Goal: Transaction & Acquisition: Purchase product/service

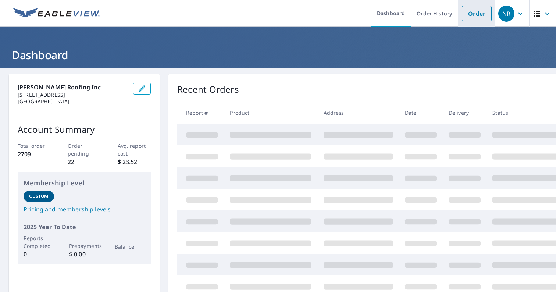
click at [481, 14] on link "Order" at bounding box center [477, 13] width 30 height 15
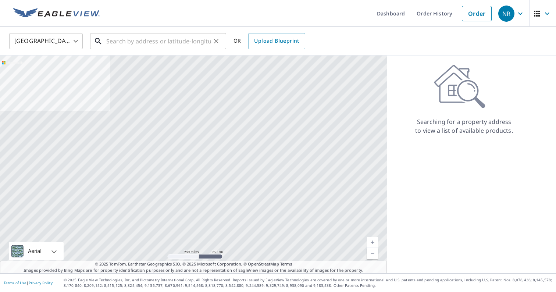
click at [147, 41] on input "text" at bounding box center [158, 41] width 105 height 21
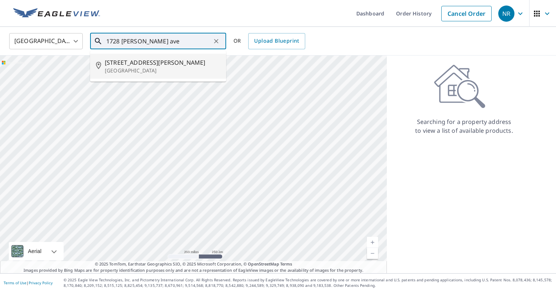
click at [167, 61] on span "[STREET_ADDRESS][PERSON_NAME]" at bounding box center [162, 62] width 115 height 9
type input "[STREET_ADDRESS][PERSON_NAME]"
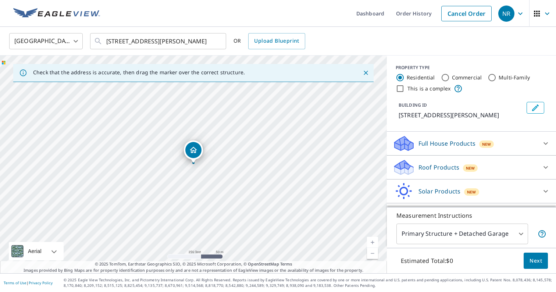
click at [441, 164] on p "Roof Products" at bounding box center [438, 167] width 41 height 9
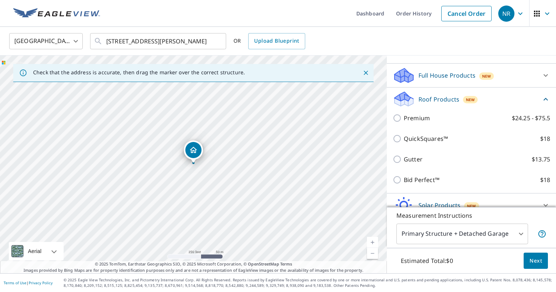
scroll to position [79, 0]
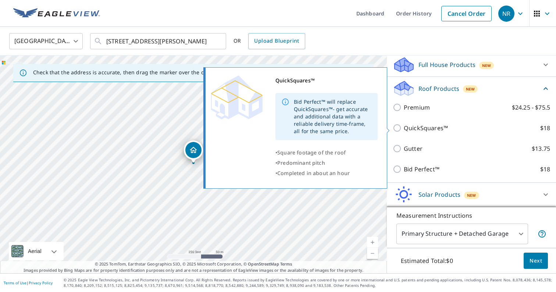
click at [421, 126] on p "QuickSquares™" at bounding box center [426, 128] width 44 height 9
click at [404, 126] on input "QuickSquares™ $18" at bounding box center [398, 128] width 11 height 9
checkbox input "true"
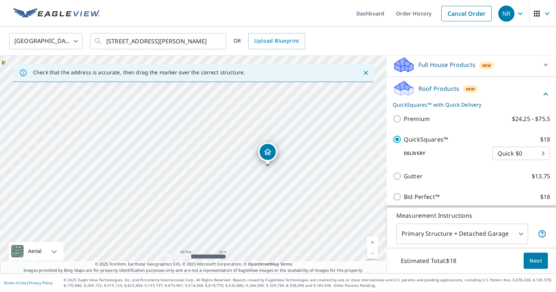
drag, startPoint x: 233, startPoint y: 184, endPoint x: 203, endPoint y: 185, distance: 30.5
click at [203, 185] on div "[STREET_ADDRESS][PERSON_NAME]" at bounding box center [193, 165] width 387 height 218
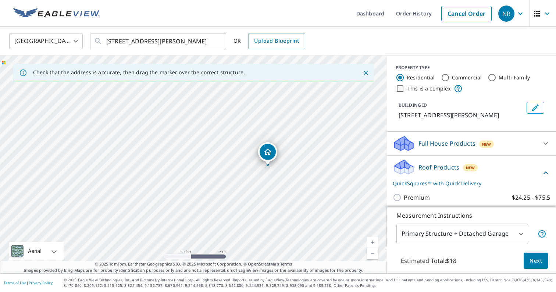
scroll to position [0, 0]
click at [443, 80] on input "Commercial" at bounding box center [445, 77] width 9 height 9
radio input "true"
type input "4"
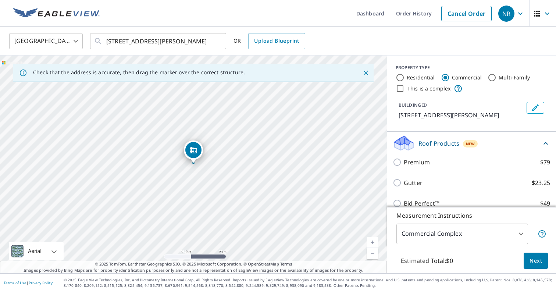
click at [400, 76] on input "Residential" at bounding box center [399, 77] width 9 height 9
radio input "true"
type input "1"
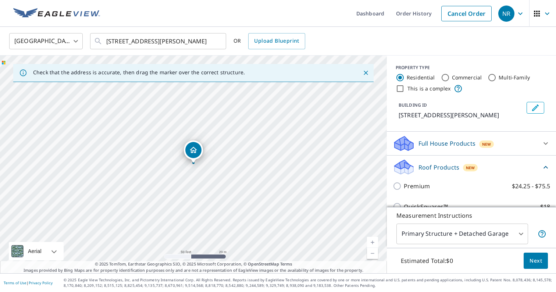
click at [399, 89] on input "This is a complex" at bounding box center [399, 88] width 9 height 9
checkbox input "true"
radio input "false"
radio input "true"
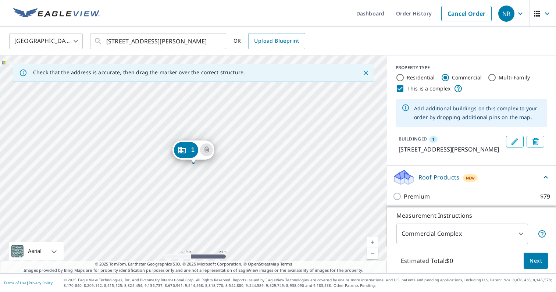
click at [61, 165] on div "1 [STREET_ADDRESS][PERSON_NAME]" at bounding box center [193, 165] width 387 height 218
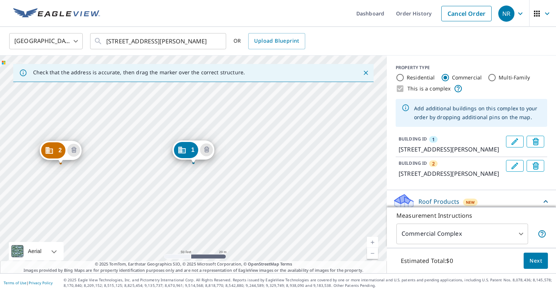
click at [497, 232] on body "NR NR Dashboard Order History Cancel Order NR United States US ​ 1728 Spooner A…" at bounding box center [278, 146] width 556 height 292
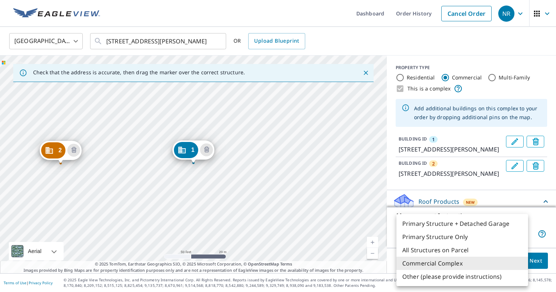
click at [496, 246] on li "All Structures on Parcel" at bounding box center [462, 249] width 132 height 13
type input "3"
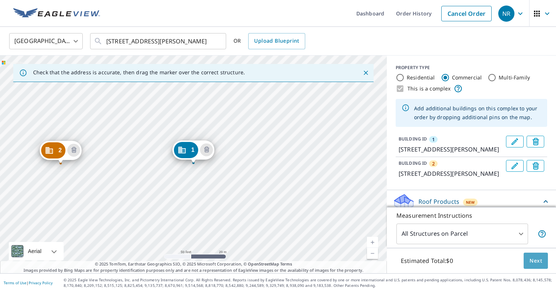
click at [540, 264] on span "Next" at bounding box center [535, 260] width 12 height 9
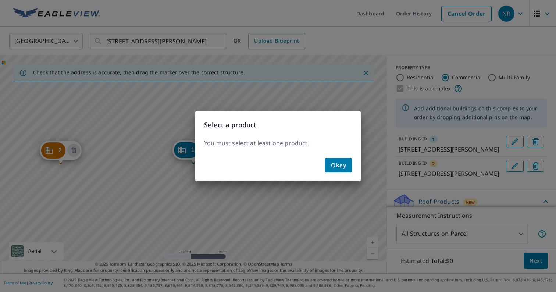
click at [334, 163] on span "Okay" at bounding box center [338, 165] width 15 height 10
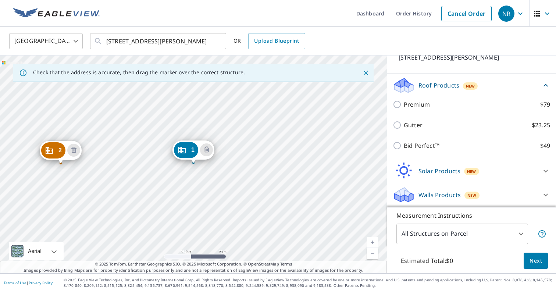
scroll to position [133, 0]
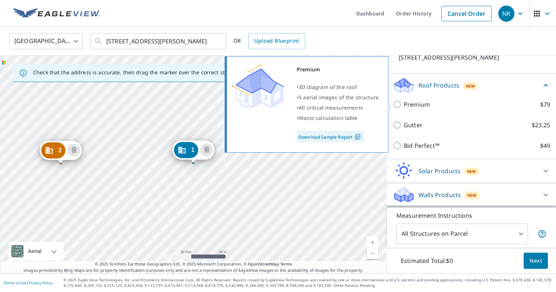
click at [412, 108] on p "Premium" at bounding box center [417, 104] width 26 height 9
click at [404, 108] on input "Premium $79" at bounding box center [398, 104] width 11 height 9
checkbox input "true"
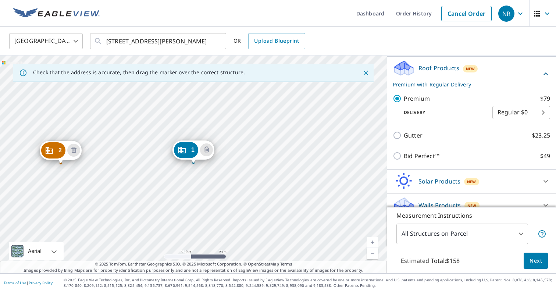
click at [534, 266] on button "Next" at bounding box center [535, 261] width 24 height 17
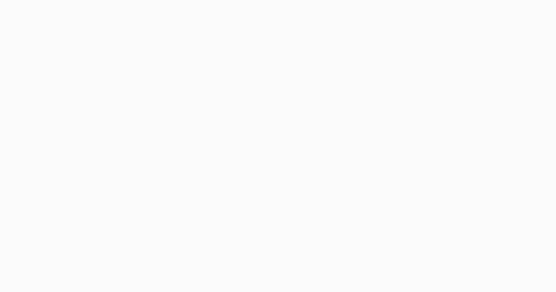
click at [24, 11] on div at bounding box center [278, 146] width 556 height 292
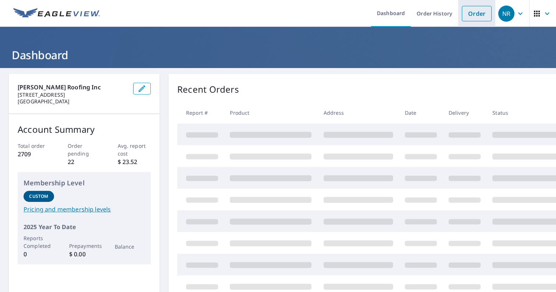
click at [480, 16] on link "Order" at bounding box center [477, 13] width 30 height 15
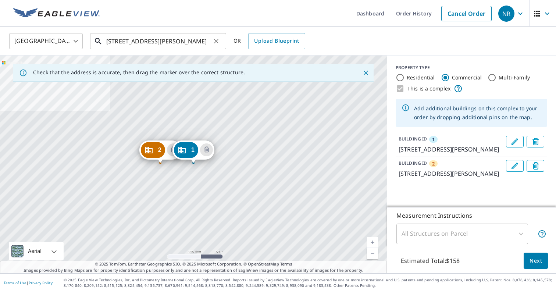
click at [192, 43] on input "[STREET_ADDRESS][PERSON_NAME]" at bounding box center [158, 41] width 105 height 21
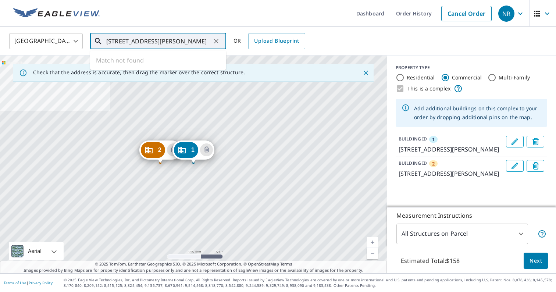
drag, startPoint x: 209, startPoint y: 40, endPoint x: 156, endPoint y: 42, distance: 52.9
click at [156, 42] on input "[STREET_ADDRESS][PERSON_NAME]" at bounding box center [158, 41] width 105 height 21
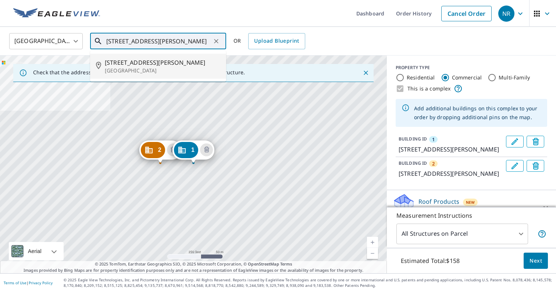
click at [168, 72] on p "[GEOGRAPHIC_DATA]" at bounding box center [162, 70] width 115 height 7
type input "[STREET_ADDRESS][PERSON_NAME]"
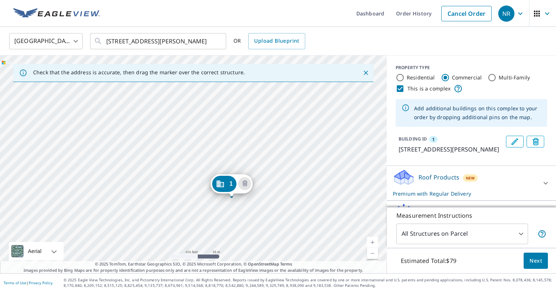
drag, startPoint x: 161, startPoint y: 154, endPoint x: 193, endPoint y: 190, distance: 48.2
click at [194, 191] on div "1 [STREET_ADDRESS][PERSON_NAME]" at bounding box center [193, 165] width 387 height 218
drag, startPoint x: 196, startPoint y: 197, endPoint x: 194, endPoint y: 171, distance: 26.6
click at [194, 171] on div "1 [STREET_ADDRESS][PERSON_NAME]" at bounding box center [193, 165] width 387 height 218
click at [274, 185] on icon "Delete building 1" at bounding box center [275, 186] width 5 height 6
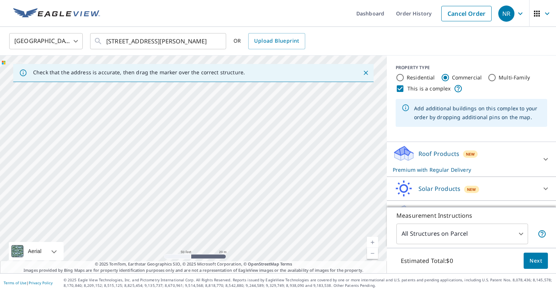
drag, startPoint x: 298, startPoint y: 157, endPoint x: 326, endPoint y: 168, distance: 30.0
click at [326, 168] on div at bounding box center [193, 165] width 387 height 218
click at [401, 77] on input "Residential" at bounding box center [399, 77] width 9 height 9
radio input "true"
type input "1"
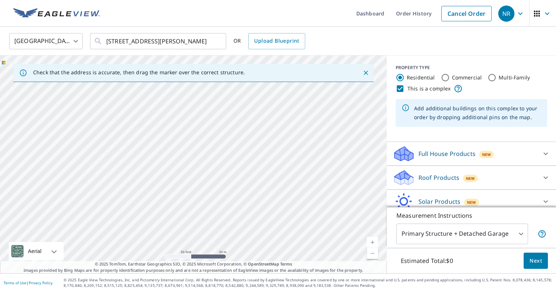
click at [431, 170] on div "Roof Products New" at bounding box center [465, 177] width 144 height 17
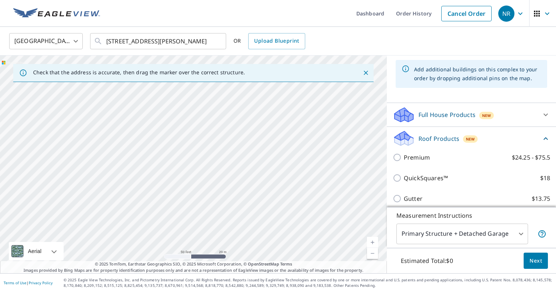
scroll to position [54, 0]
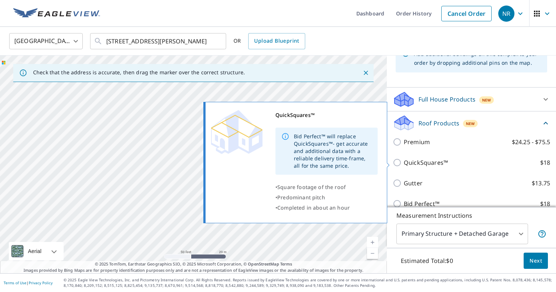
click at [424, 163] on p "QuickSquares™" at bounding box center [426, 162] width 44 height 9
click at [404, 163] on input "QuickSquares™ $18" at bounding box center [398, 162] width 11 height 9
checkbox input "true"
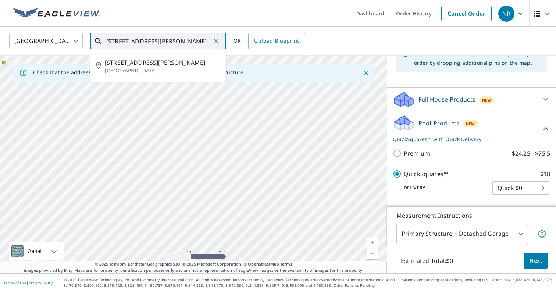
click at [154, 41] on input "[STREET_ADDRESS][PERSON_NAME]" at bounding box center [158, 41] width 105 height 21
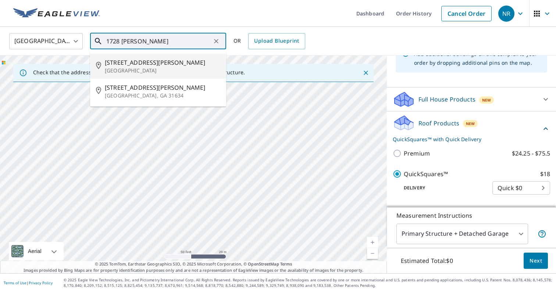
click at [165, 68] on p "[GEOGRAPHIC_DATA]" at bounding box center [162, 70] width 115 height 7
type input "[STREET_ADDRESS][PERSON_NAME]"
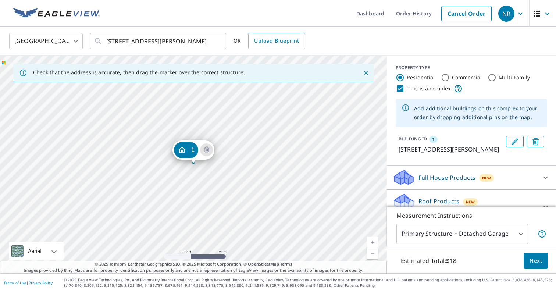
scroll to position [0, 0]
click at [536, 142] on icon "Delete building 1" at bounding box center [535, 142] width 3 height 3
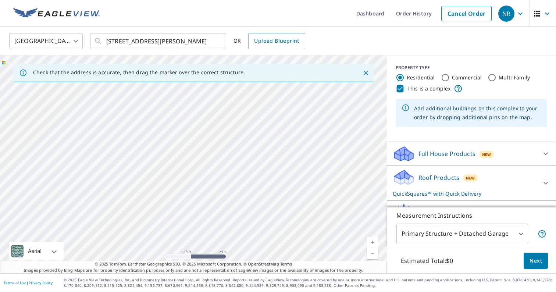
click at [402, 92] on input "This is a complex" at bounding box center [399, 88] width 9 height 9
checkbox input "false"
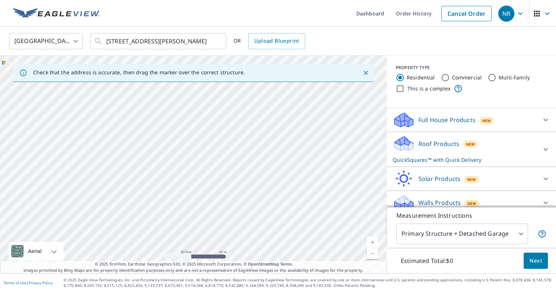
click at [456, 143] on p "Roof Products" at bounding box center [438, 143] width 41 height 9
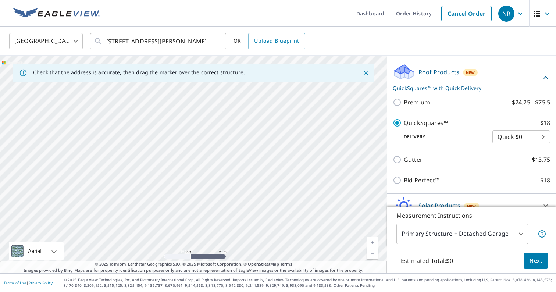
scroll to position [71, 0]
click at [527, 260] on button "Next" at bounding box center [535, 261] width 24 height 17
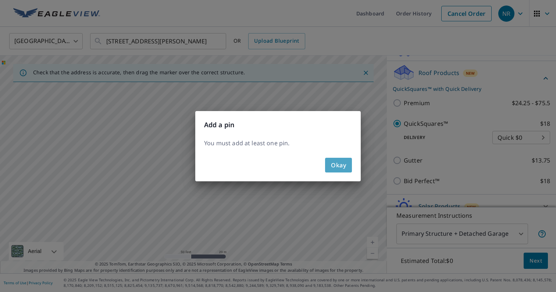
click at [341, 168] on span "Okay" at bounding box center [338, 165] width 15 height 10
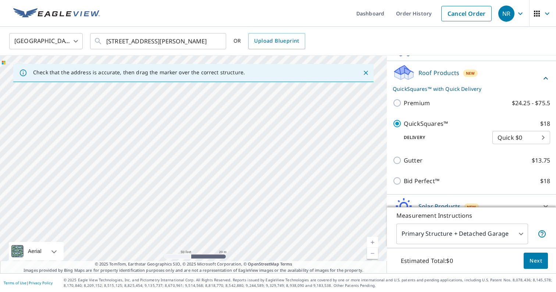
click at [192, 161] on div at bounding box center [193, 165] width 387 height 218
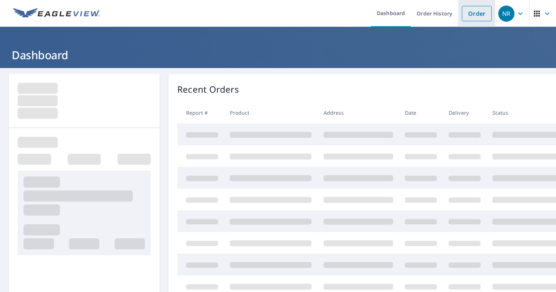
click at [473, 13] on link "Order" at bounding box center [477, 13] width 30 height 15
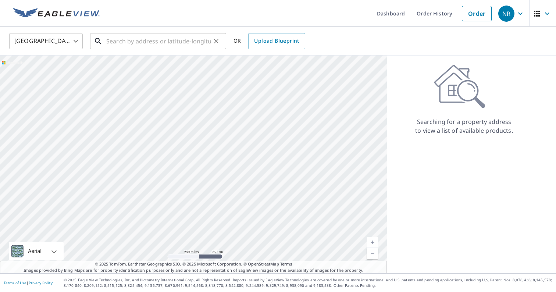
click at [174, 44] on input "text" at bounding box center [158, 41] width 105 height 21
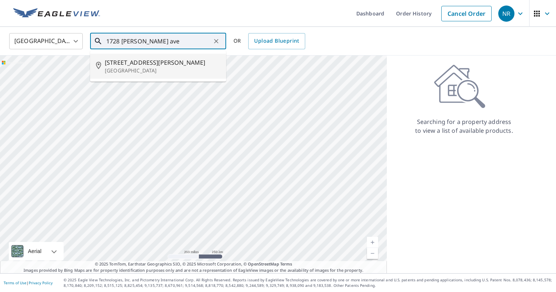
click at [154, 59] on span "[STREET_ADDRESS][PERSON_NAME]" at bounding box center [162, 62] width 115 height 9
type input "[STREET_ADDRESS][PERSON_NAME]"
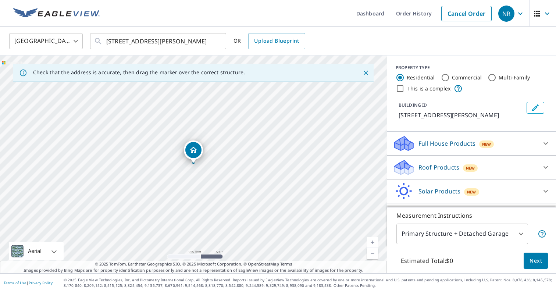
click at [427, 165] on p "Roof Products" at bounding box center [438, 167] width 41 height 9
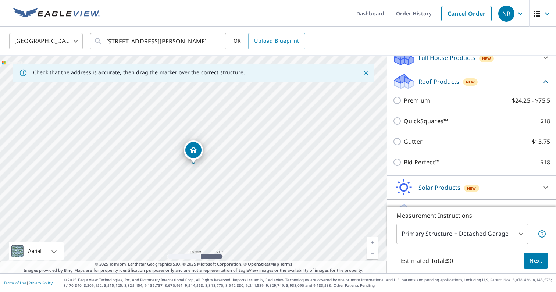
scroll to position [87, 0]
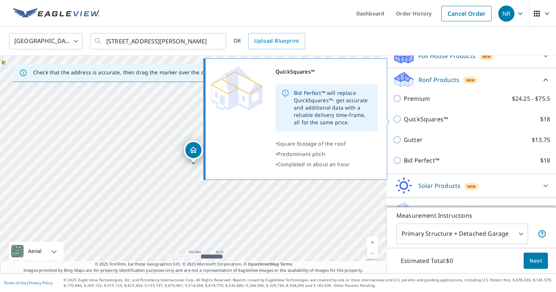
click at [420, 119] on p "QuickSquares™" at bounding box center [426, 119] width 44 height 9
click at [404, 119] on input "QuickSquares™ $18" at bounding box center [398, 119] width 11 height 9
checkbox input "true"
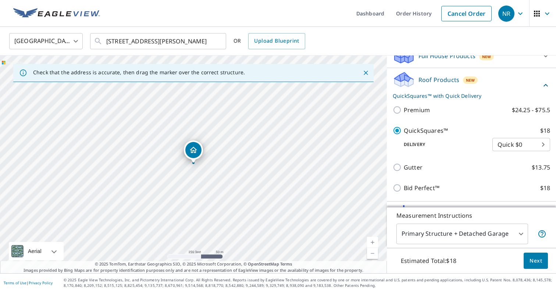
click at [538, 257] on span "Next" at bounding box center [535, 260] width 12 height 9
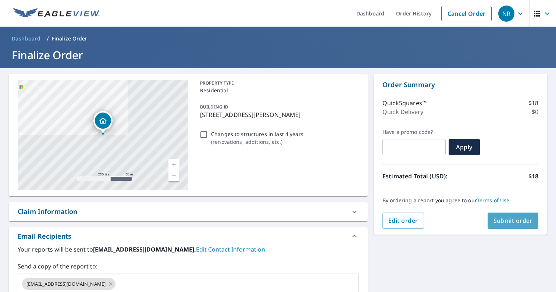
click at [506, 222] on span "Submit order" at bounding box center [512, 220] width 39 height 8
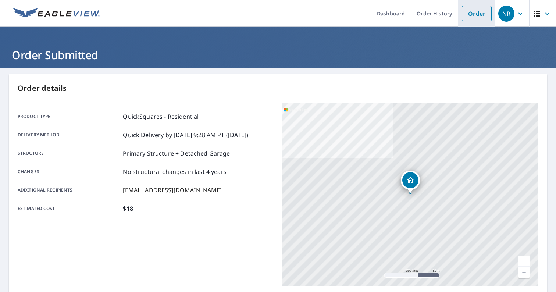
click at [475, 18] on link "Order" at bounding box center [477, 13] width 30 height 15
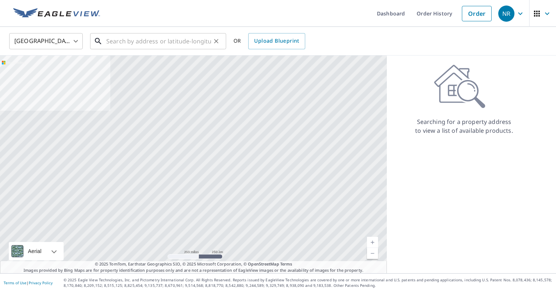
click at [115, 45] on input "text" at bounding box center [158, 41] width 105 height 21
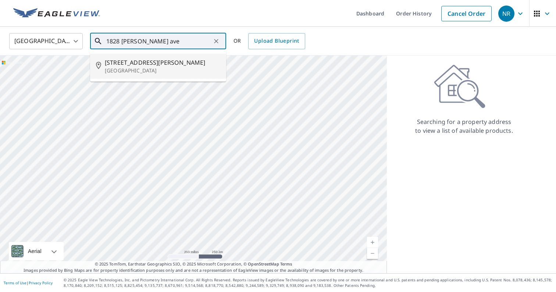
click at [161, 70] on p "[GEOGRAPHIC_DATA]" at bounding box center [162, 70] width 115 height 7
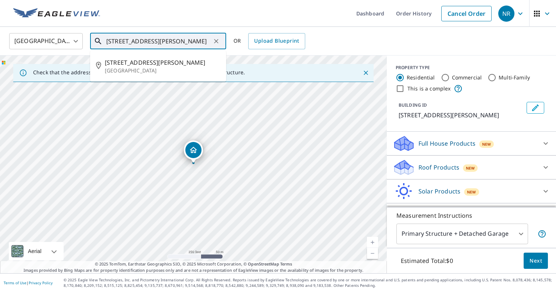
drag, startPoint x: 121, startPoint y: 41, endPoint x: 87, endPoint y: 41, distance: 34.2
click at [86, 41] on div "United States US ​ 1828 Spooner Ave Altoona, WI 54720 ​ 1828 Spooner Ave Altoon…" at bounding box center [275, 40] width 543 height 17
click at [122, 70] on p "[GEOGRAPHIC_DATA]" at bounding box center [162, 70] width 115 height 7
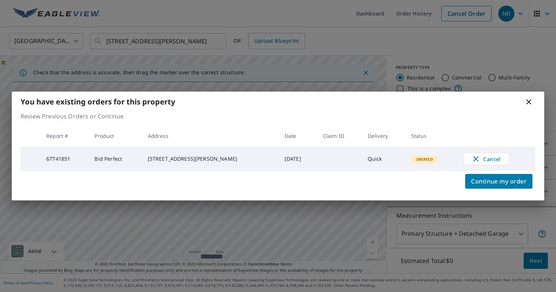
click at [530, 100] on icon at bounding box center [528, 101] width 5 height 5
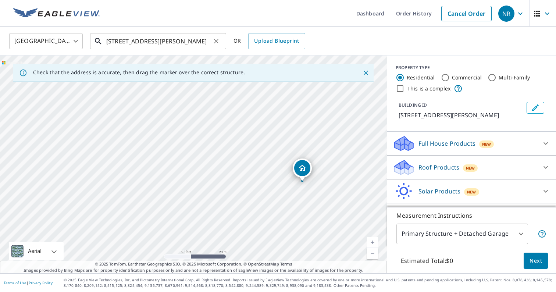
click at [113, 40] on input "[STREET_ADDRESS][PERSON_NAME]" at bounding box center [158, 41] width 105 height 21
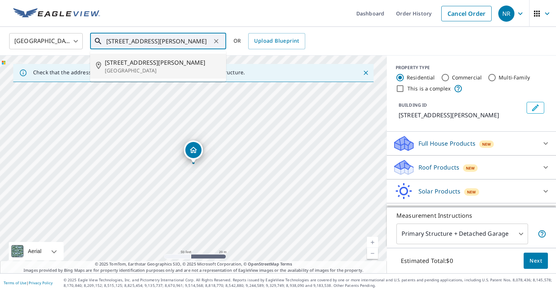
click at [138, 57] on li "1828 Spooner Ave Altoona, WI 54720" at bounding box center [158, 66] width 136 height 25
type input "1828 Spooner Ave Altoona, WI 54720"
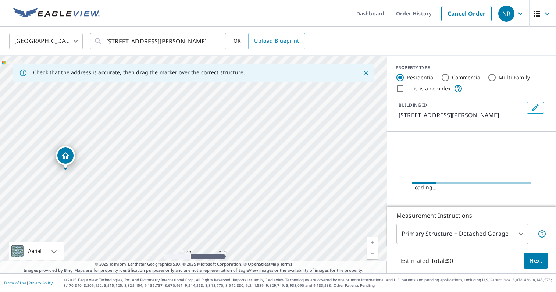
drag, startPoint x: 193, startPoint y: 153, endPoint x: 61, endPoint y: 157, distance: 132.0
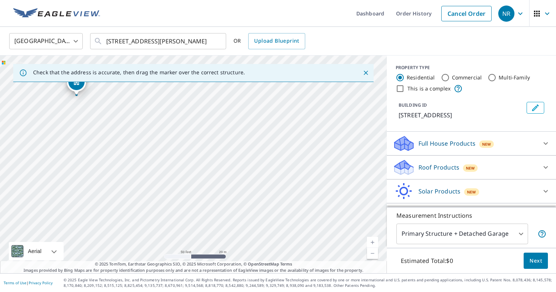
drag, startPoint x: 266, startPoint y: 197, endPoint x: 149, endPoint y: 129, distance: 135.6
click at [149, 129] on div "101 5th St W Altoona, WI 54720" at bounding box center [193, 165] width 387 height 218
drag, startPoint x: 76, startPoint y: 89, endPoint x: 138, endPoint y: 204, distance: 130.2
click at [466, 170] on span "New" at bounding box center [470, 168] width 9 height 6
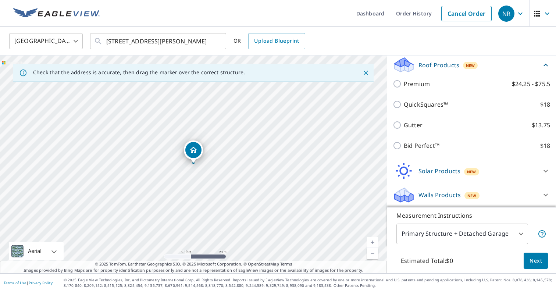
scroll to position [102, 0]
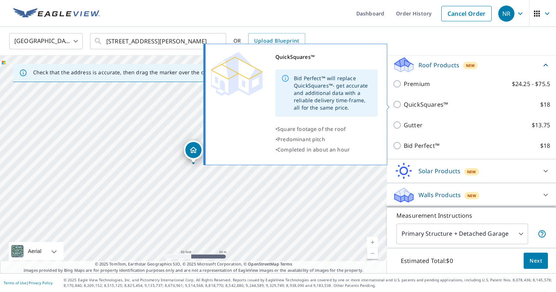
click at [416, 104] on p "QuickSquares™" at bounding box center [426, 104] width 44 height 9
click at [404, 104] on input "QuickSquares™ $18" at bounding box center [398, 104] width 11 height 9
checkbox input "true"
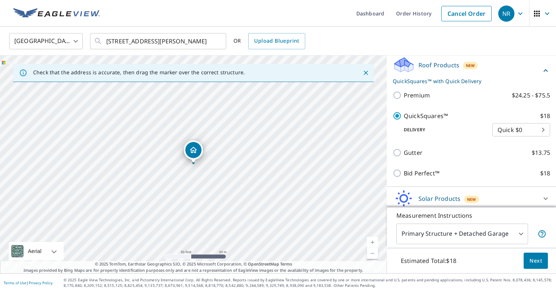
click at [534, 253] on button "Next" at bounding box center [535, 261] width 24 height 17
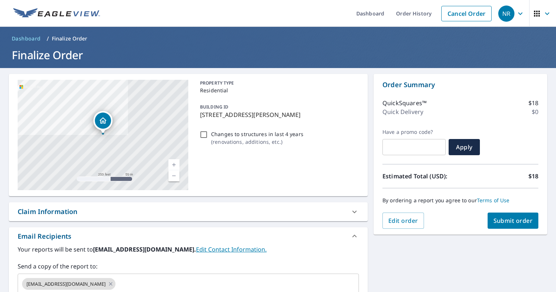
click at [520, 254] on div "**********" at bounding box center [278, 222] width 556 height 309
click at [509, 224] on span "Submit order" at bounding box center [512, 220] width 39 height 8
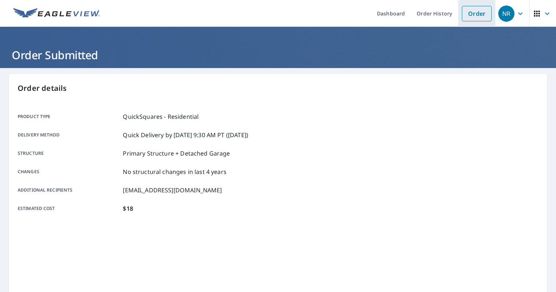
click at [471, 10] on link "Order" at bounding box center [477, 13] width 30 height 15
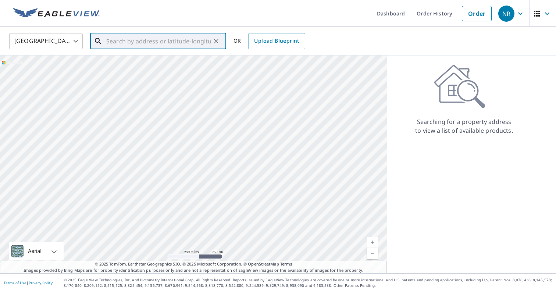
click at [191, 36] on input "text" at bounding box center [158, 41] width 105 height 21
paste input "111 5th St W, Altoona, WI 54720"
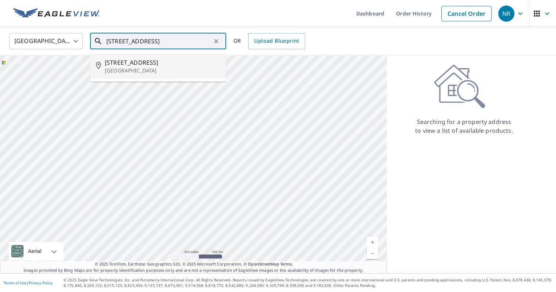
click at [171, 60] on span "111 5th St W" at bounding box center [162, 62] width 115 height 9
type input "111 5th St W Altoona, WI 54720"
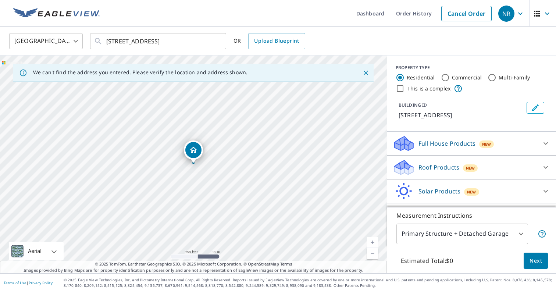
scroll to position [15, 0]
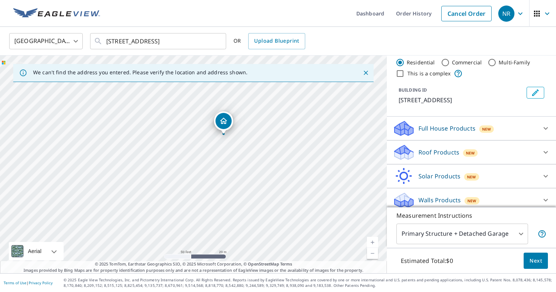
drag, startPoint x: 203, startPoint y: 203, endPoint x: 239, endPoint y: 173, distance: 47.3
click at [239, 173] on div "[STREET_ADDRESS]" at bounding box center [193, 165] width 387 height 218
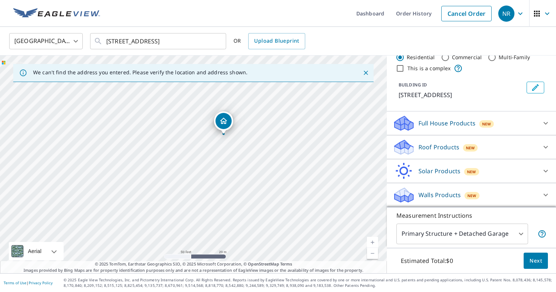
click at [437, 147] on p "Roof Products" at bounding box center [438, 147] width 41 height 9
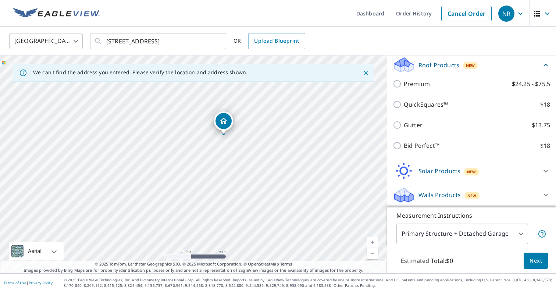
scroll to position [102, 0]
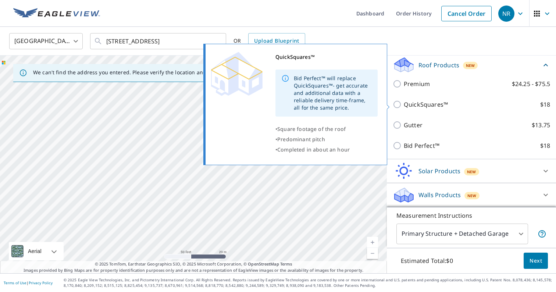
click at [425, 107] on p "QuickSquares™" at bounding box center [426, 104] width 44 height 9
click at [404, 107] on input "QuickSquares™ $18" at bounding box center [398, 104] width 11 height 9
checkbox input "true"
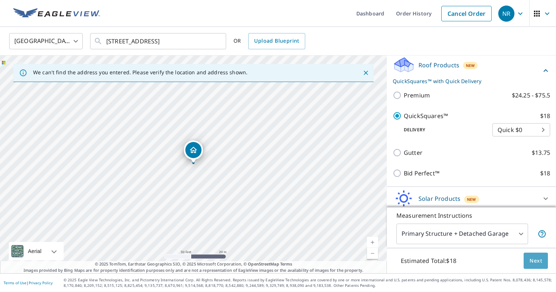
click at [547, 261] on button "Next" at bounding box center [535, 261] width 24 height 17
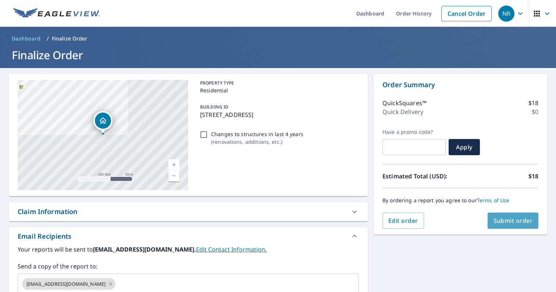
click at [513, 225] on button "Submit order" at bounding box center [512, 220] width 51 height 16
